Goal: Task Accomplishment & Management: Manage account settings

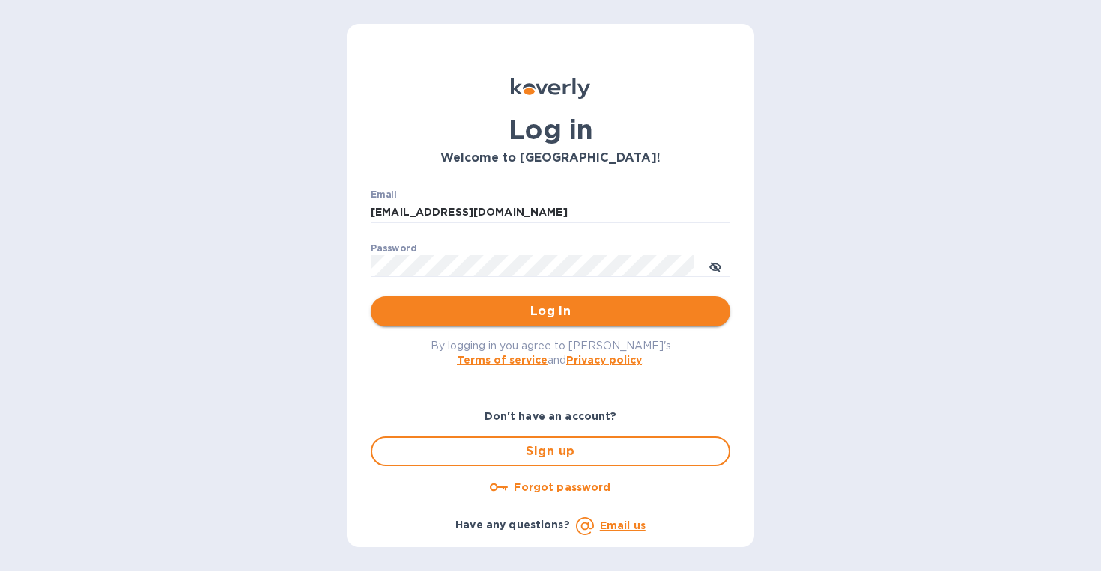
click at [578, 312] on span "Log in" at bounding box center [550, 311] width 335 height 18
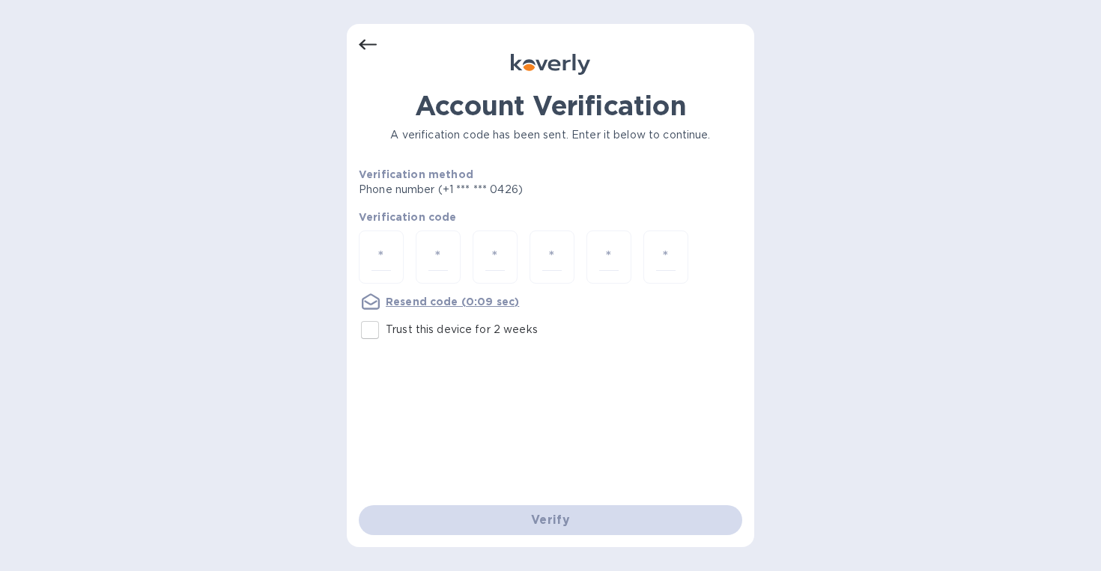
click at [369, 329] on input "Trust this device for 2 weeks" at bounding box center [369, 329] width 31 height 31
checkbox input "true"
click at [378, 266] on input "number" at bounding box center [380, 257] width 19 height 28
type input "9"
type input "6"
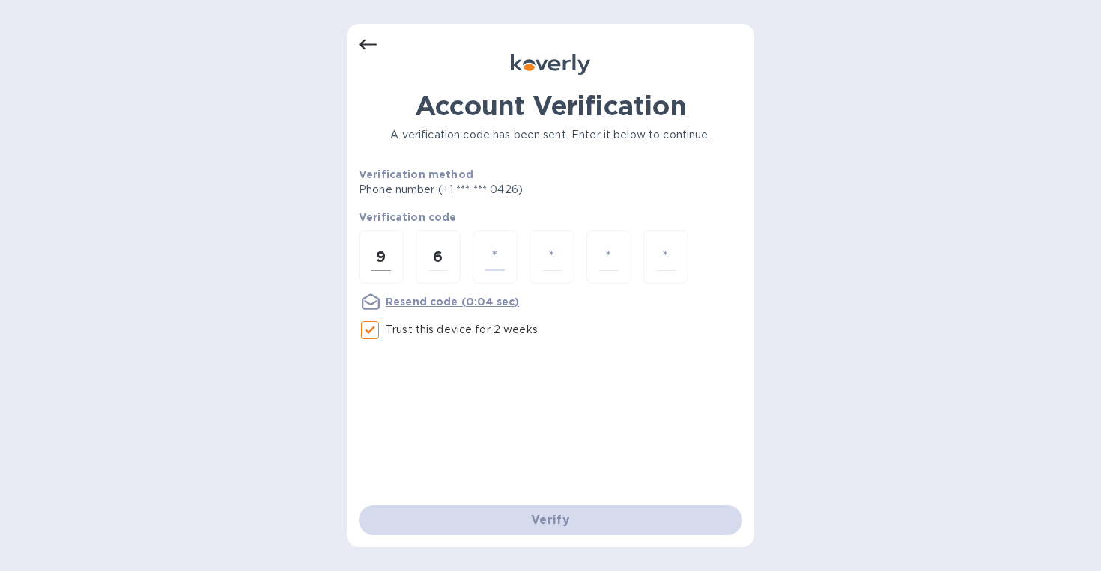
type input "0"
type input "7"
type input "2"
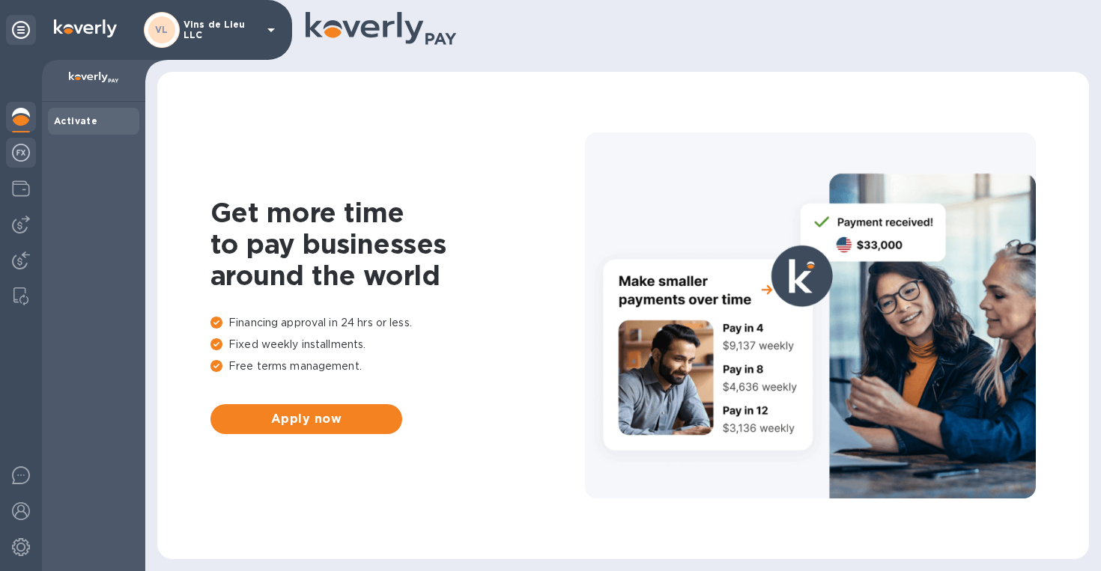
click at [14, 156] on img at bounding box center [21, 153] width 18 height 18
